Goal: Information Seeking & Learning: Learn about a topic

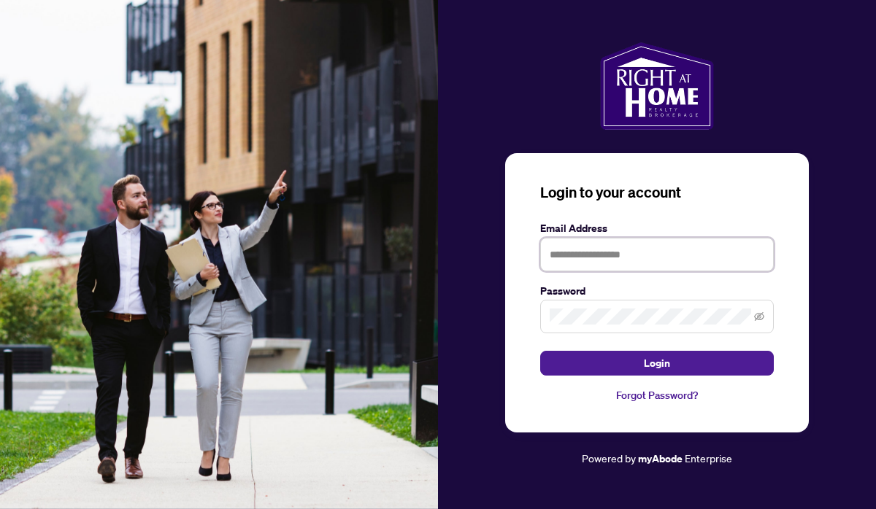
click at [588, 250] on input "text" at bounding box center [657, 255] width 234 height 34
type input "**********"
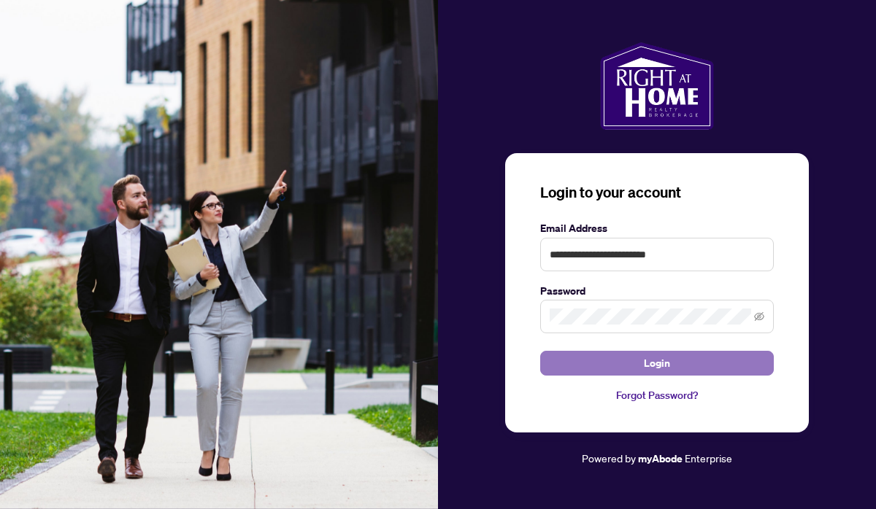
click at [669, 366] on span "Login" at bounding box center [657, 363] width 26 height 23
click at [642, 366] on button "Login" at bounding box center [657, 363] width 234 height 25
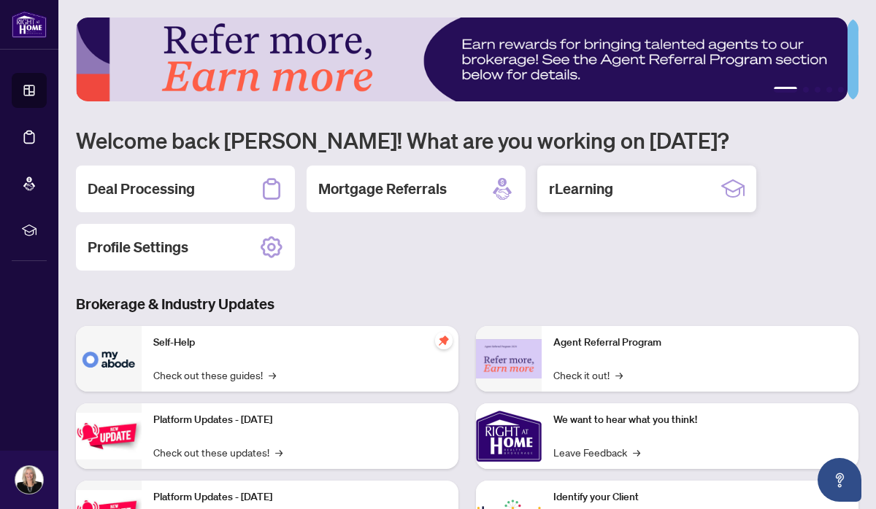
click at [609, 187] on h2 "rLearning" at bounding box center [581, 189] width 64 height 20
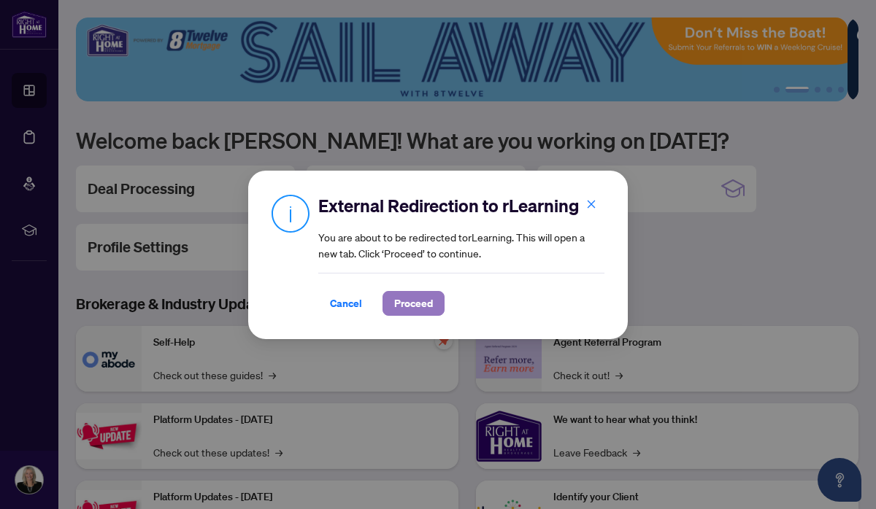
click at [419, 299] on span "Proceed" at bounding box center [413, 303] width 39 height 23
